Goal: Navigation & Orientation: Understand site structure

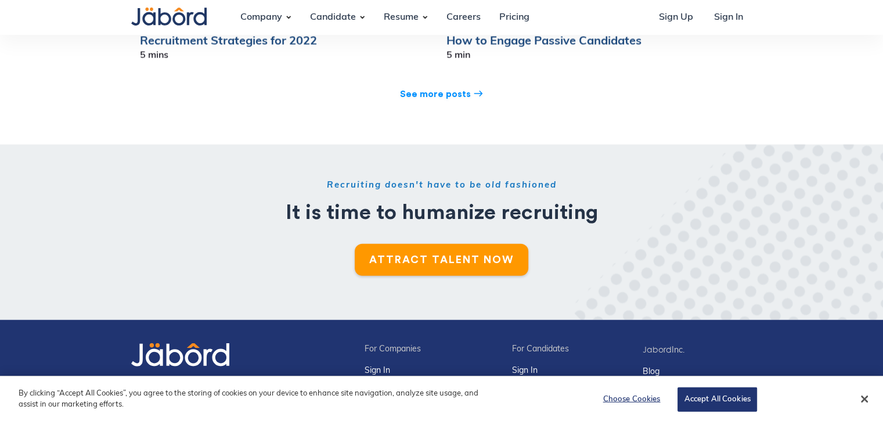
scroll to position [2909, 0]
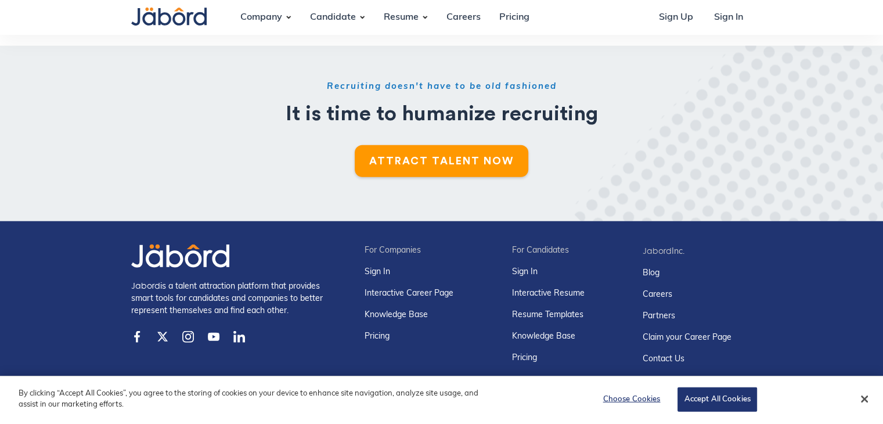
drag, startPoint x: 309, startPoint y: 294, endPoint x: 123, endPoint y: 263, distance: 189.0
click at [123, 263] on div ".cls-1{fill:CurrentColor;}.cls-2{fill:#f68a1f;} Jabord is a talent attraction p…" at bounding box center [442, 304] width 639 height 121
click at [38, 312] on footer ".cls-1{fill:CurrentColor;}.cls-2{fill:#f68a1f;} Jabord is a talent attraction p…" at bounding box center [441, 329] width 883 height 217
drag, startPoint x: 295, startPoint y: 296, endPoint x: 125, endPoint y: 274, distance: 171.5
click at [132, 279] on div "Jabord is a talent attraction platform that provides smart tools for candidates…" at bounding box center [233, 298] width 204 height 38
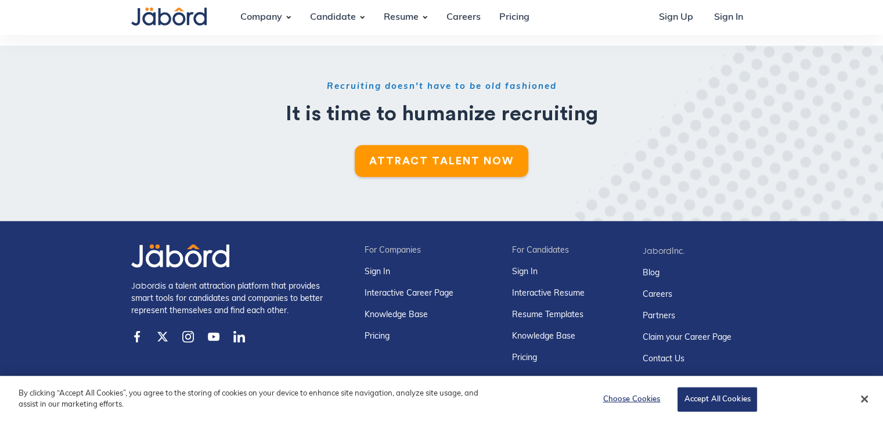
click at [81, 282] on footer ".cls-1{fill:CurrentColor;}.cls-2{fill:#f68a1f;} Jabord is a talent attraction p…" at bounding box center [441, 329] width 883 height 217
drag, startPoint x: 296, startPoint y: 296, endPoint x: 115, endPoint y: 272, distance: 182.2
click at [115, 272] on footer ".cls-1{fill:CurrentColor;}.cls-2{fill:#f68a1f;} Jabord is a talent attraction p…" at bounding box center [441, 329] width 883 height 217
click at [801, 319] on footer ".cls-1{fill:CurrentColor;}.cls-2{fill:#f68a1f;} Jabord is a talent attraction p…" at bounding box center [441, 329] width 883 height 217
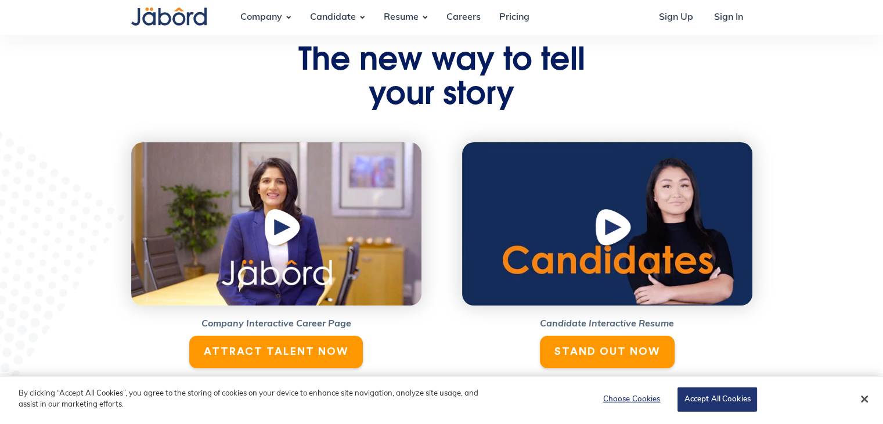
scroll to position [0, 0]
